Goal: Task Accomplishment & Management: Use online tool/utility

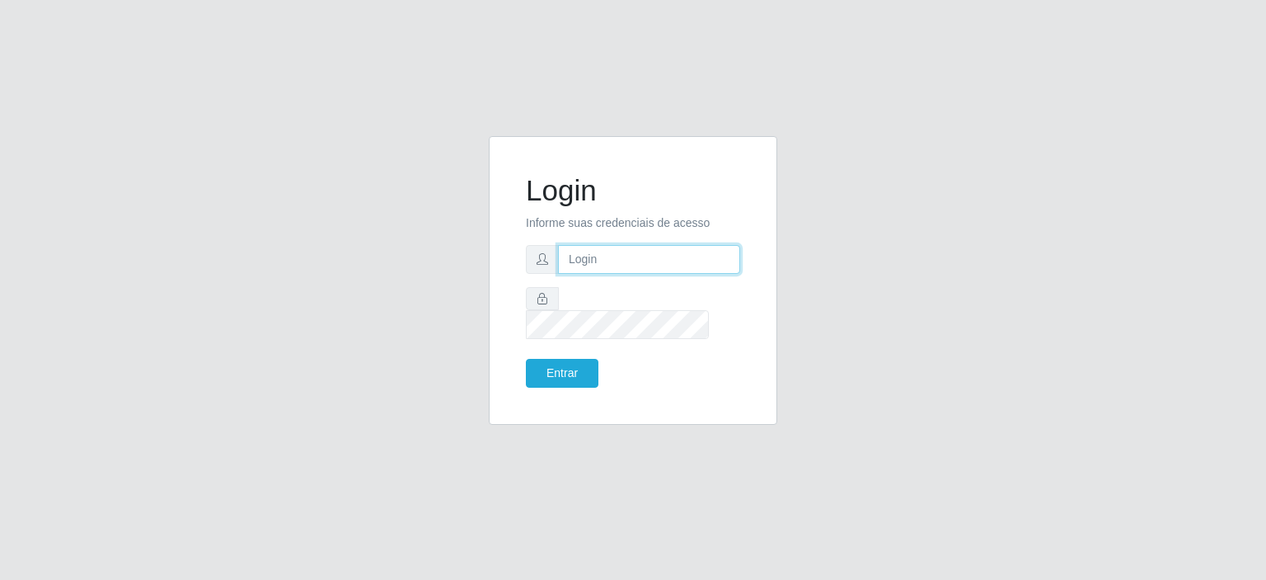
click at [585, 265] on input "text" at bounding box center [649, 259] width 182 height 29
type input "[EMAIL_ADDRESS][DOMAIN_NAME]"
click at [526, 359] on button "Entrar" at bounding box center [562, 373] width 73 height 29
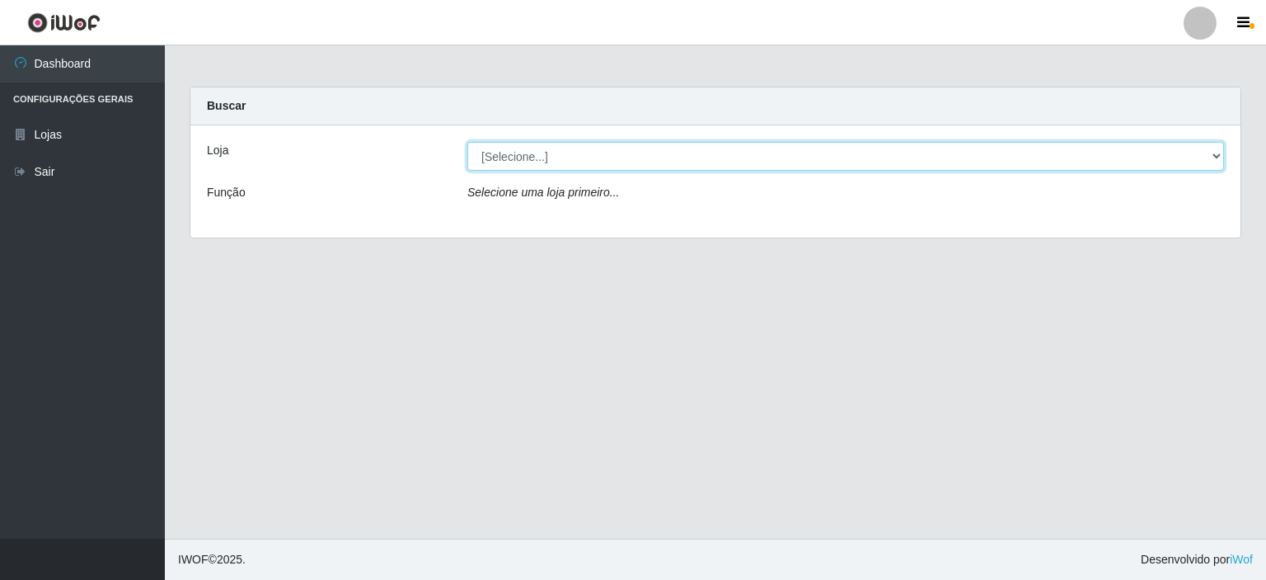
drag, startPoint x: 1216, startPoint y: 156, endPoint x: 1197, endPoint y: 164, distance: 20.7
click at [1216, 156] on select "[Selecione...] Corte Fácil - Unidade Planalto" at bounding box center [845, 156] width 757 height 29
select select "202"
click at [467, 142] on select "[Selecione...] Corte Fácil - Unidade Planalto" at bounding box center [845, 156] width 757 height 29
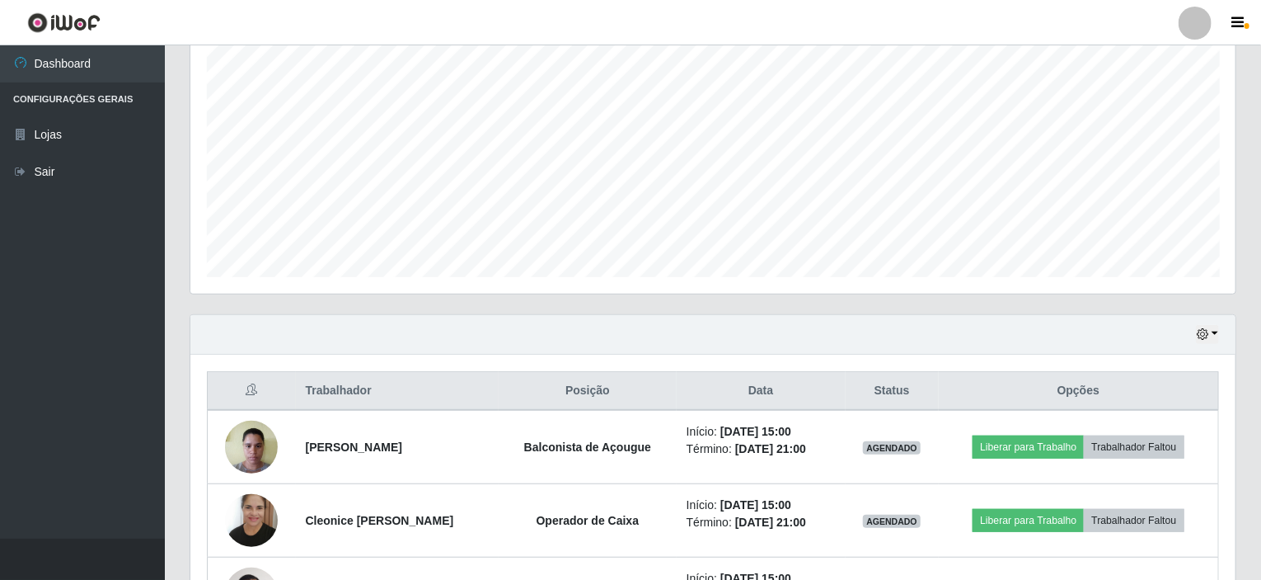
scroll to position [412, 0]
